Goal: Find specific page/section: Find specific page/section

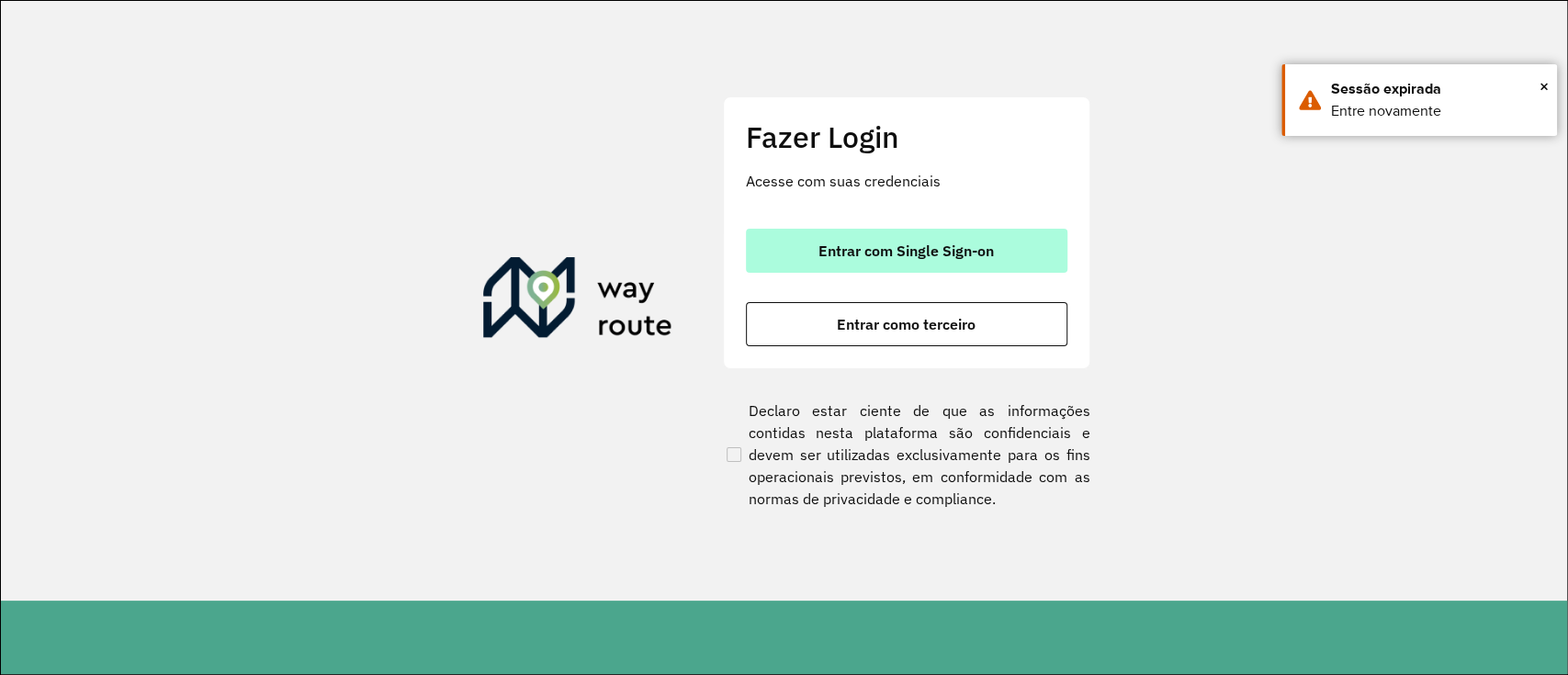
click at [988, 268] on button "Entrar com Single Sign-on" at bounding box center [907, 251] width 322 height 44
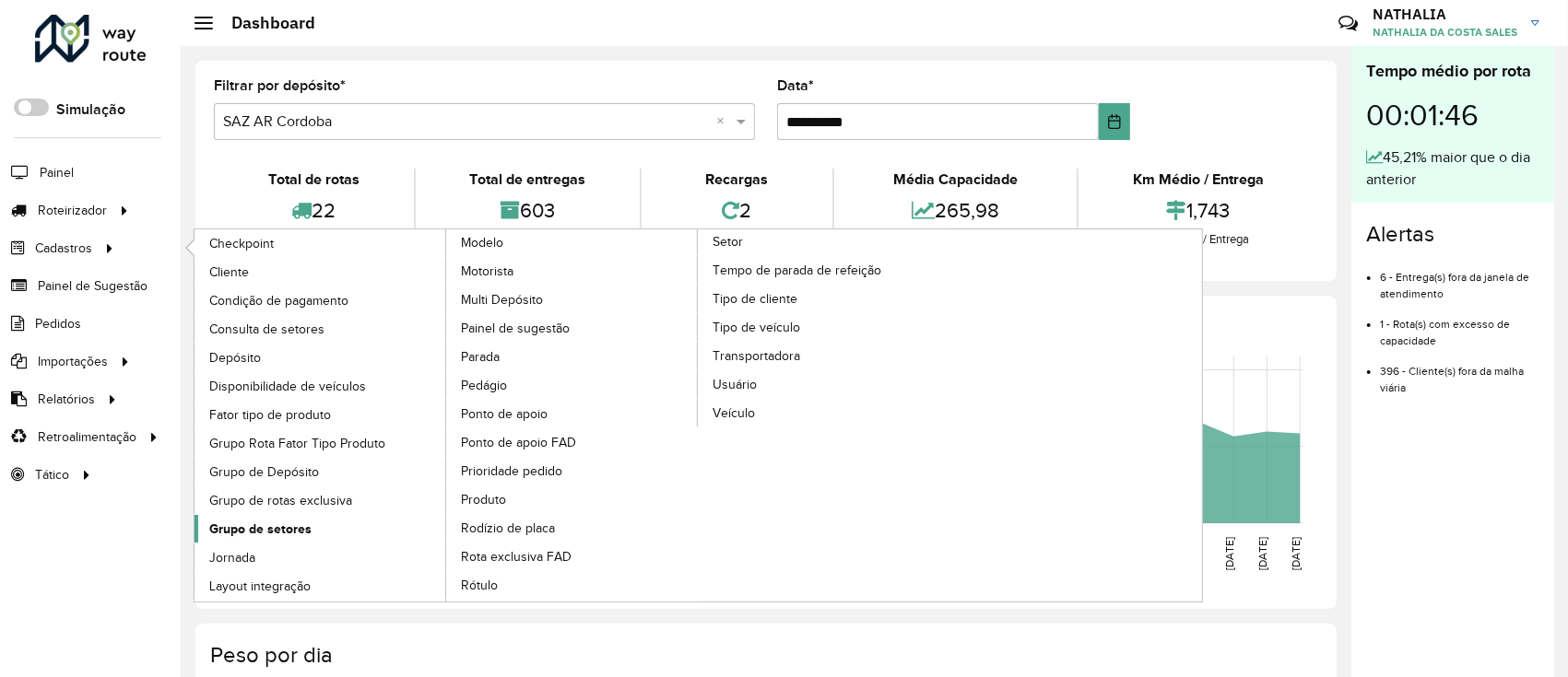
click at [275, 527] on span "Grupo de setores" at bounding box center [260, 530] width 102 height 19
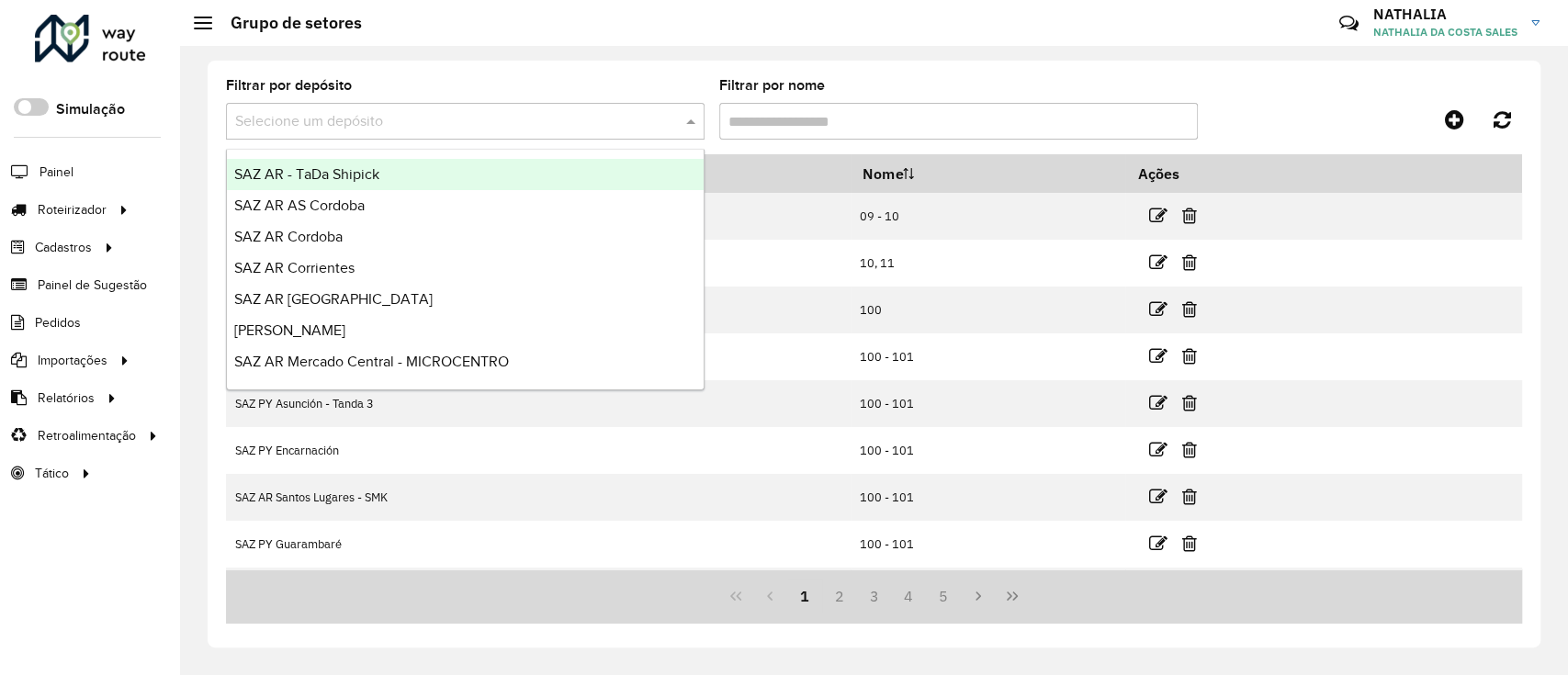
click at [442, 116] on input "text" at bounding box center [447, 121] width 424 height 22
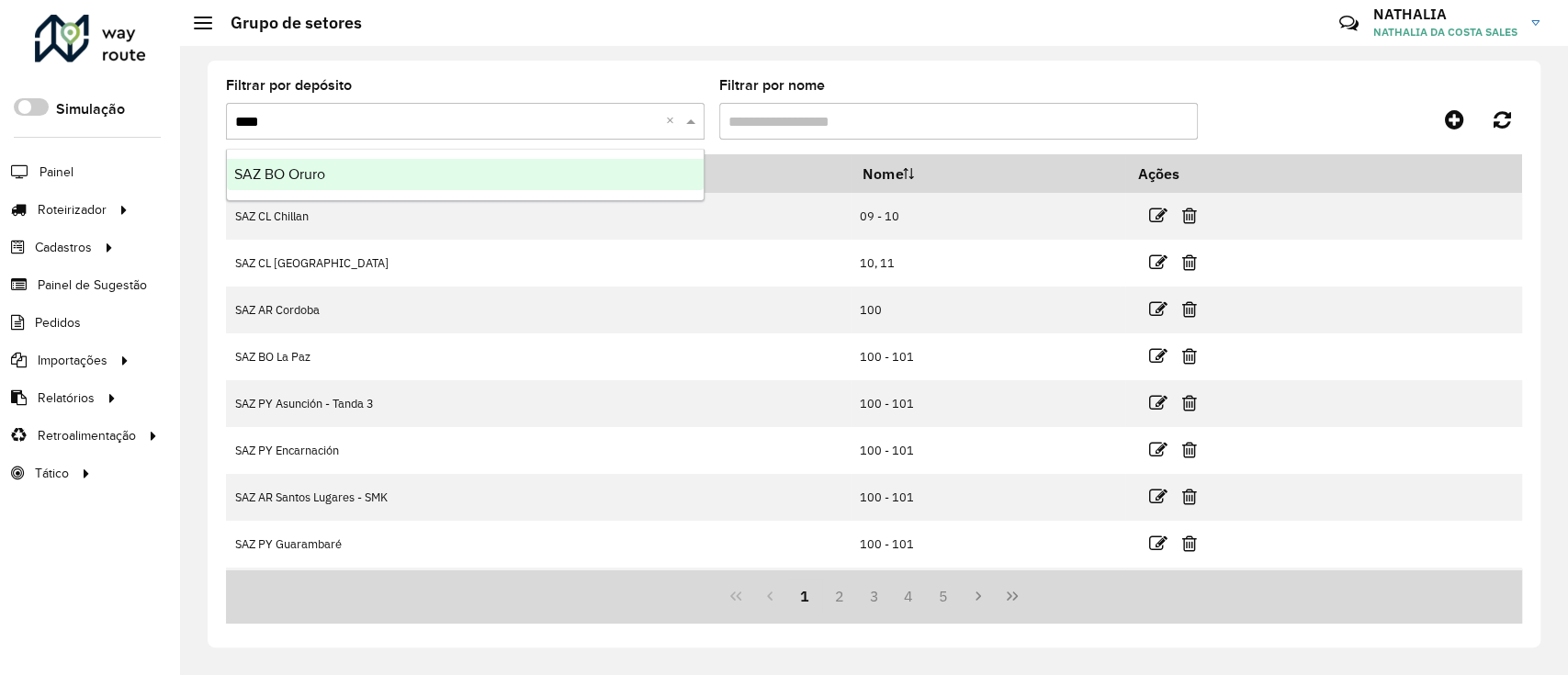
type input "*****"
click at [434, 175] on div "SAZ BO Oruro" at bounding box center [466, 175] width 477 height 32
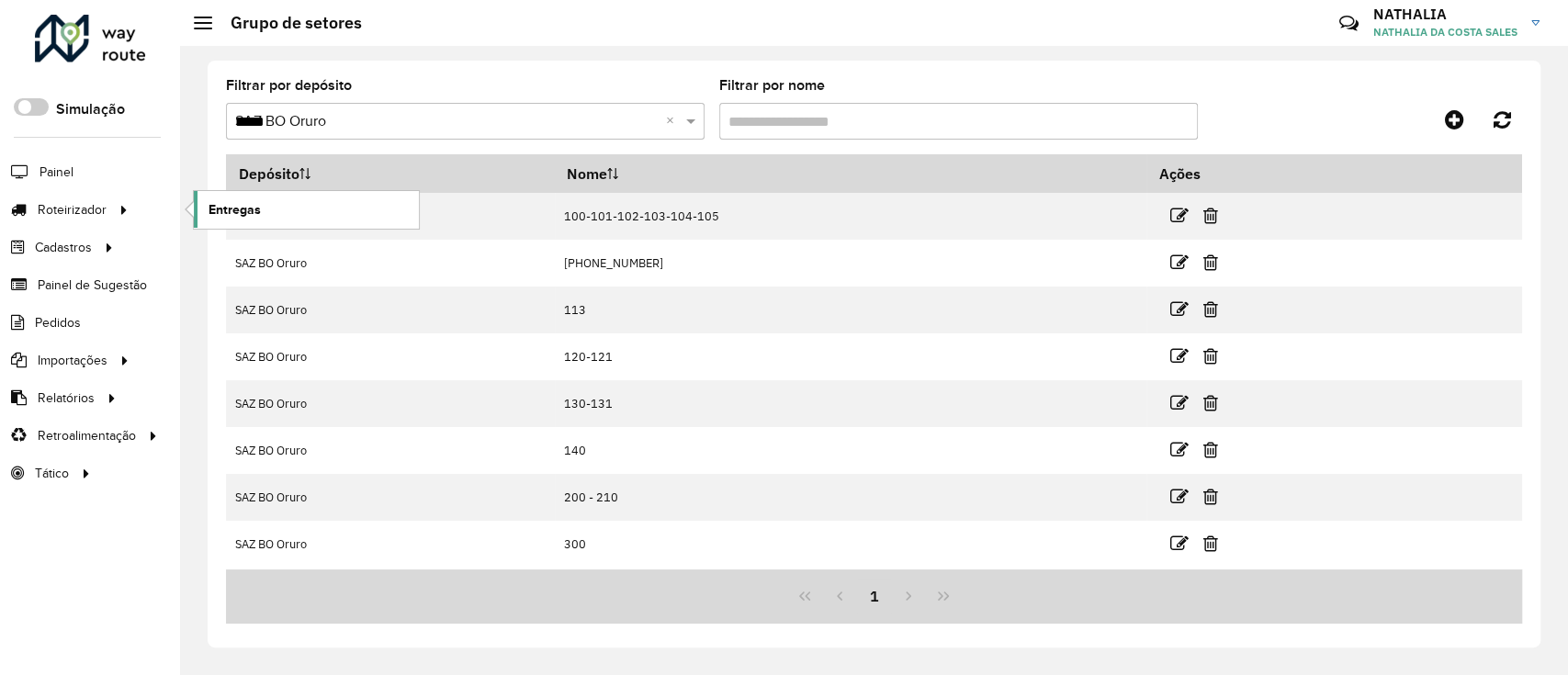
click at [230, 217] on span "Entregas" at bounding box center [234, 210] width 52 height 19
